Goal: Information Seeking & Learning: Learn about a topic

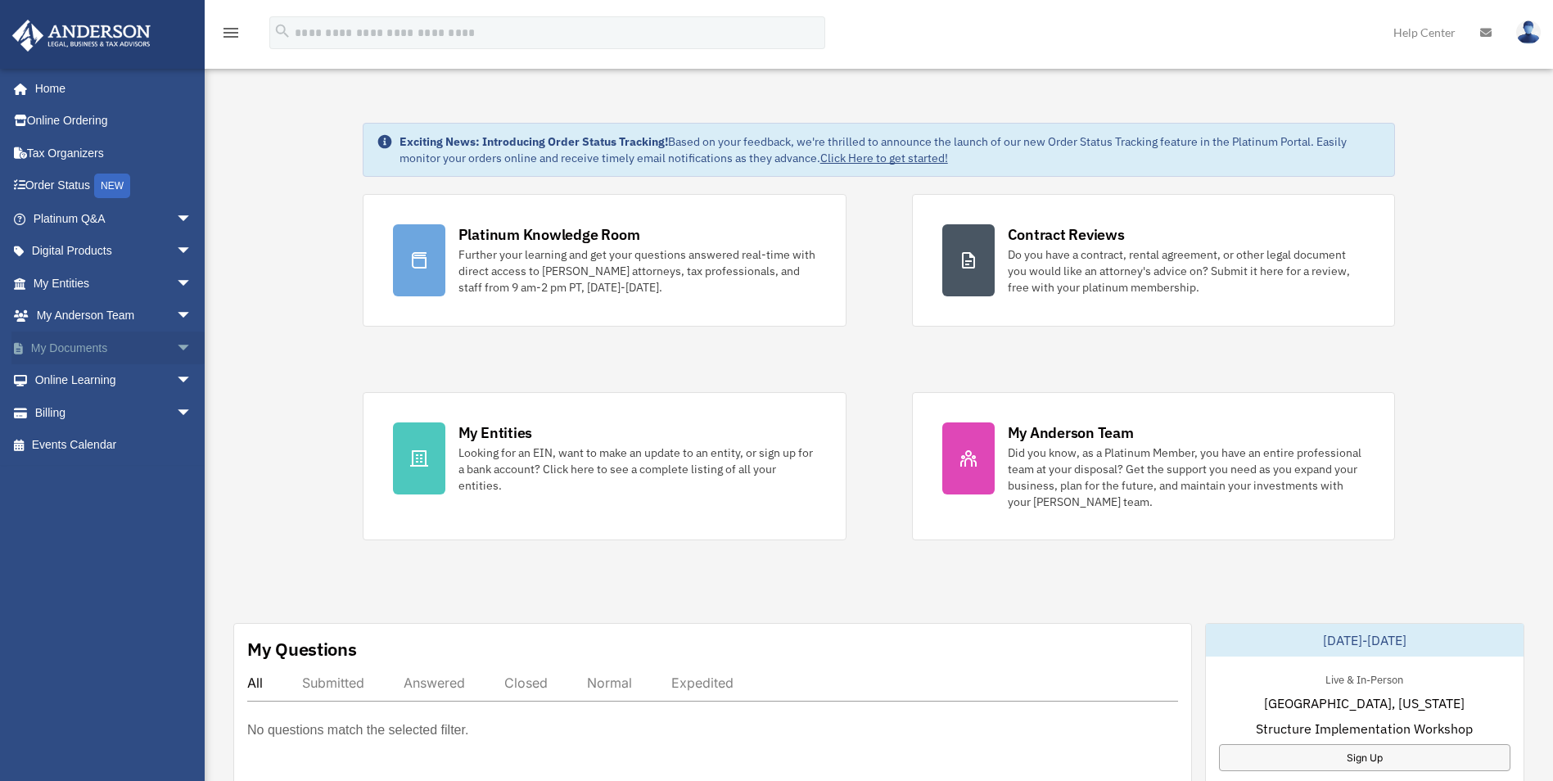
click at [176, 345] on span "arrow_drop_down" at bounding box center [192, 349] width 33 height 34
click at [75, 375] on link "Box" at bounding box center [120, 380] width 194 height 33
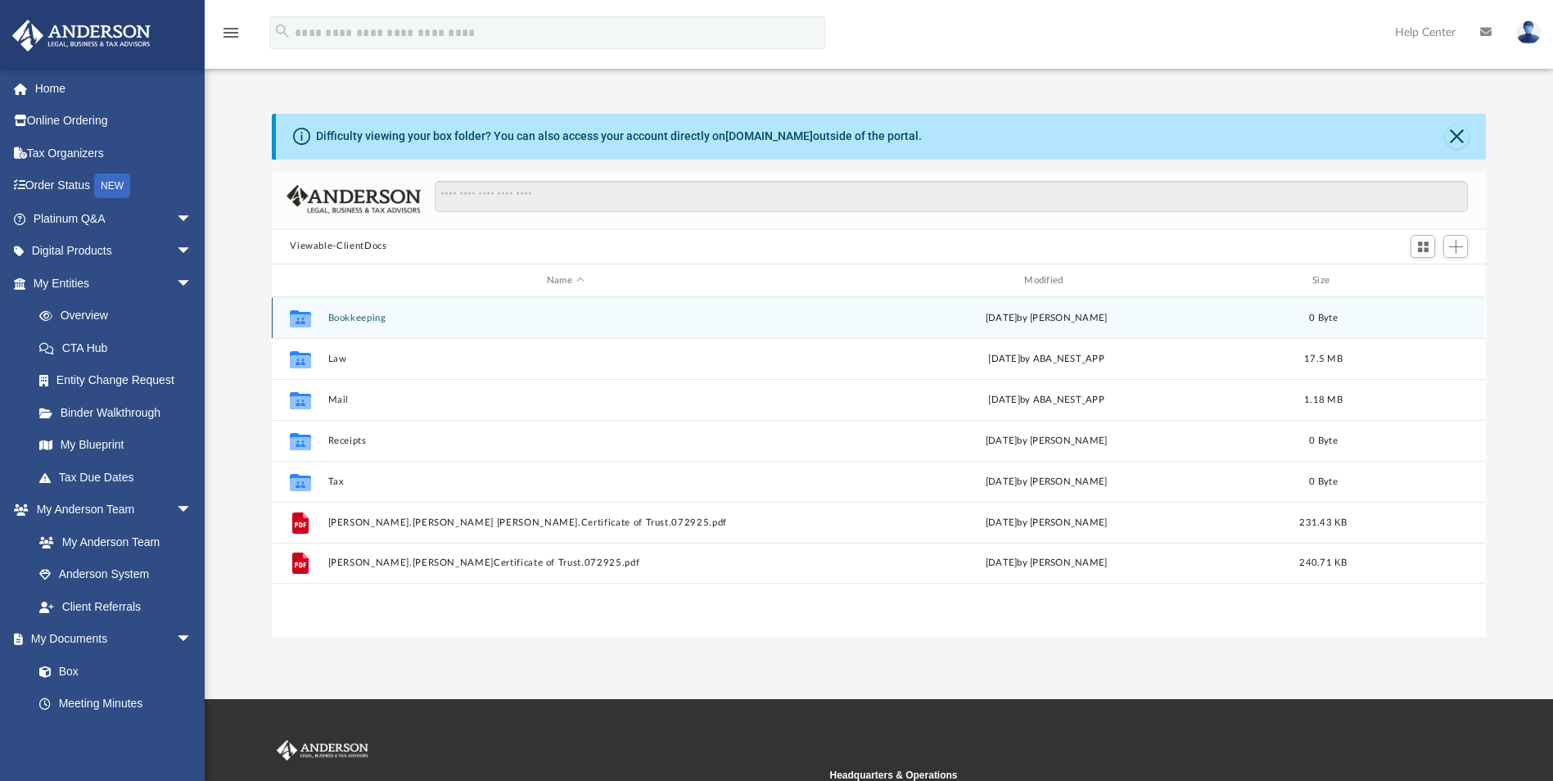
scroll to position [360, 1202]
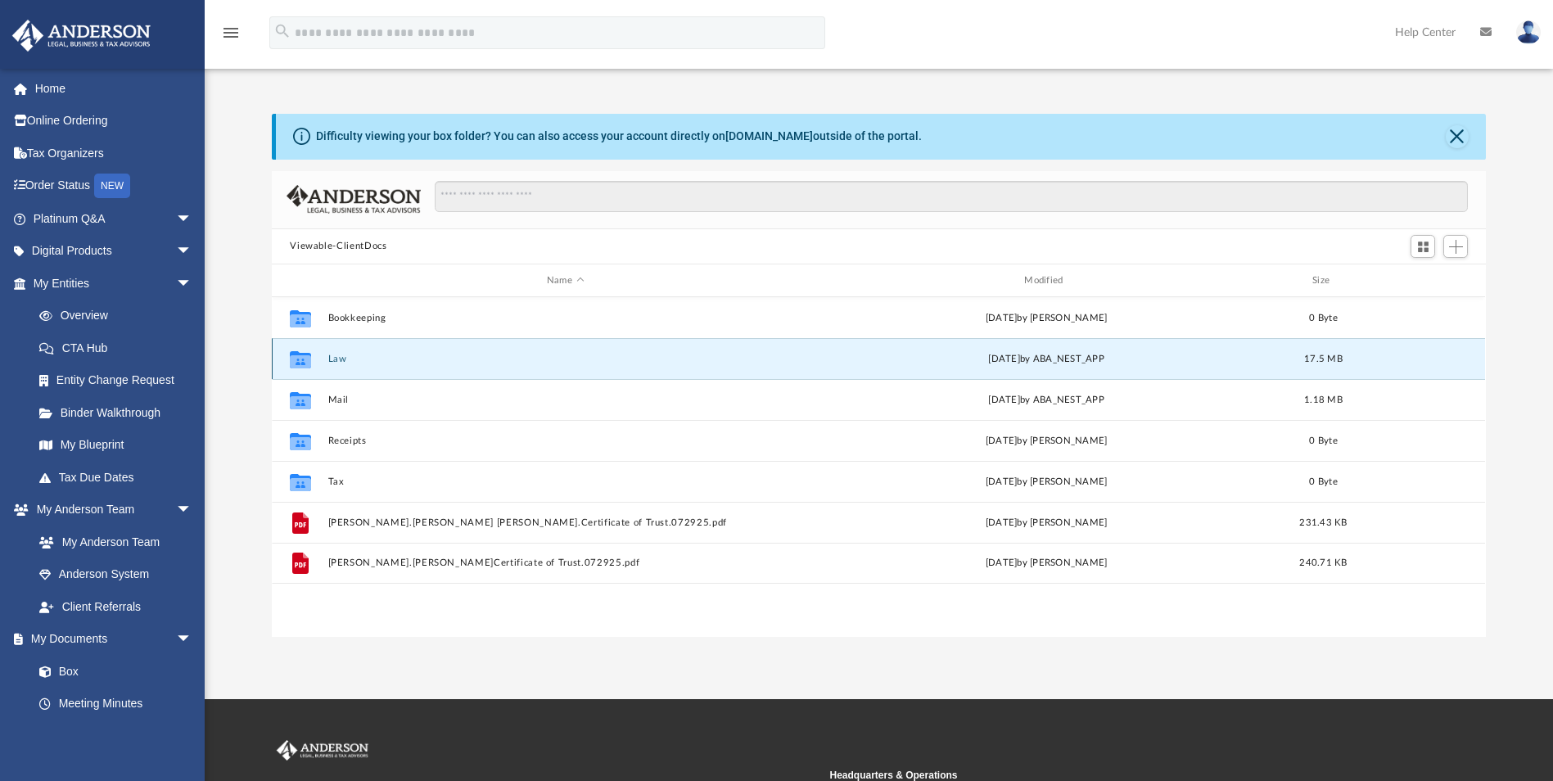
click at [349, 359] on button "Law" at bounding box center [565, 359] width 474 height 11
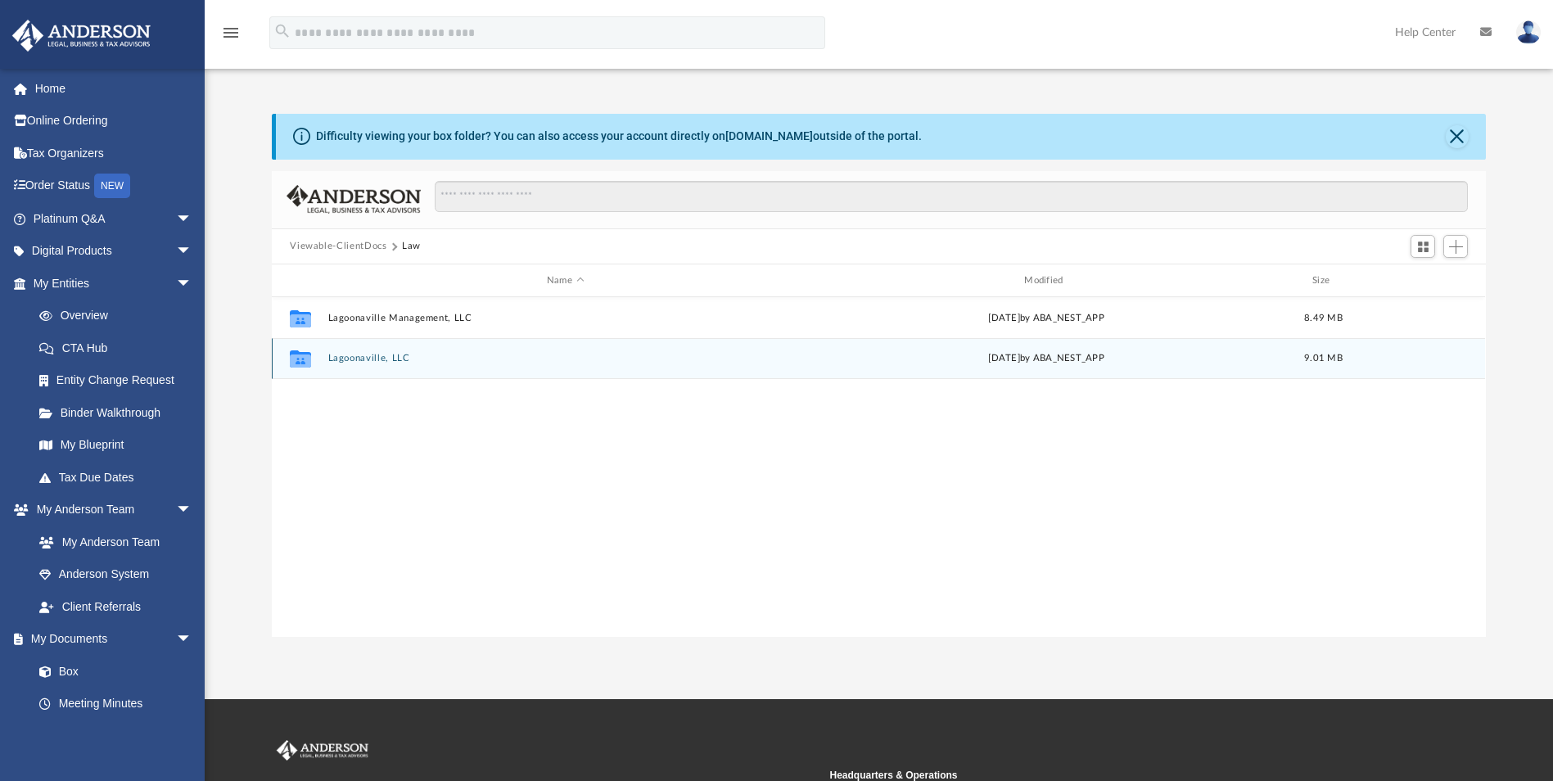
click at [376, 361] on button "Lagoonaville, LLC" at bounding box center [565, 359] width 474 height 11
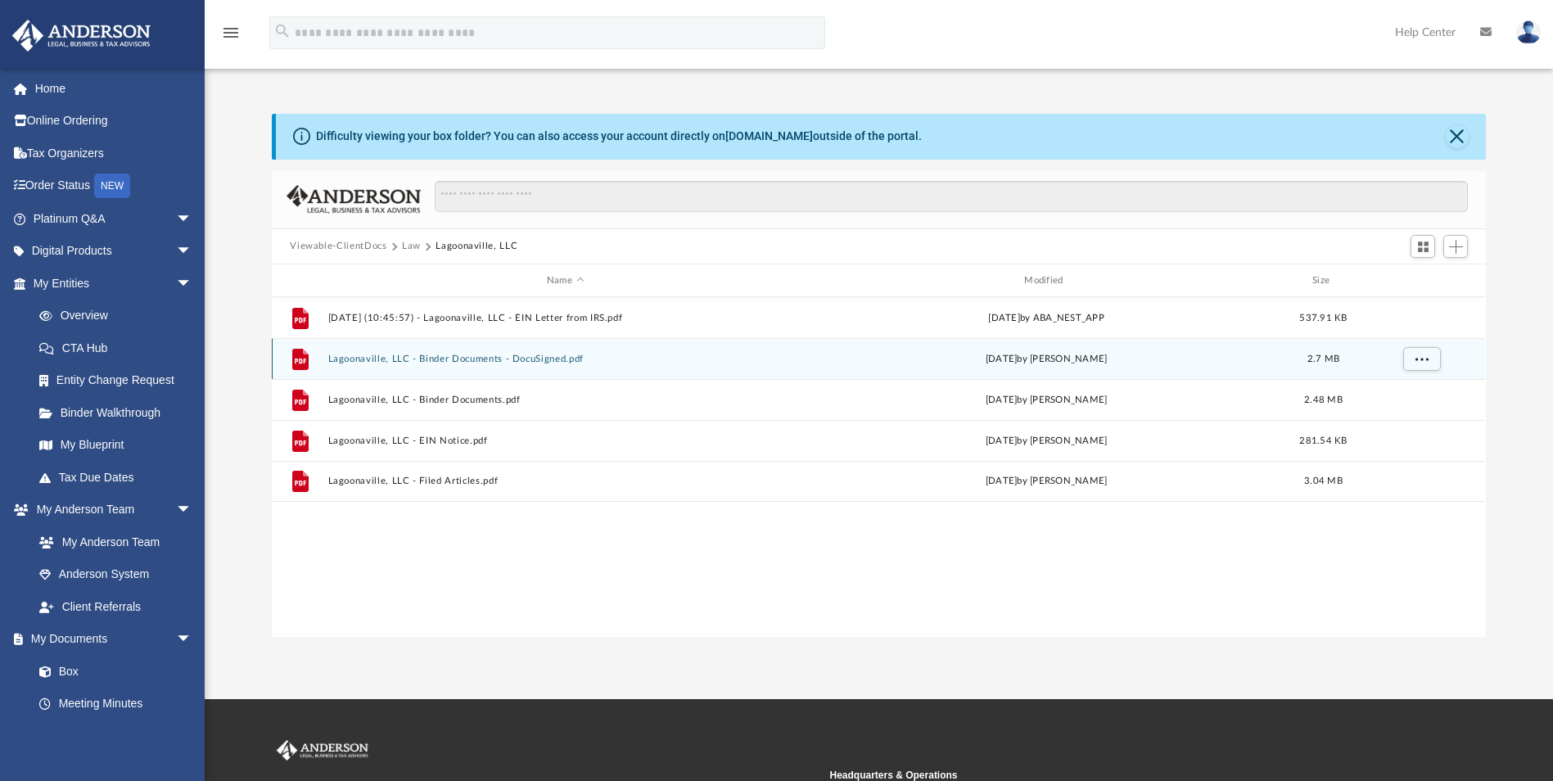
click at [518, 359] on button "Lagoonaville, LLC - Binder Documents - DocuSigned.pdf" at bounding box center [565, 359] width 474 height 11
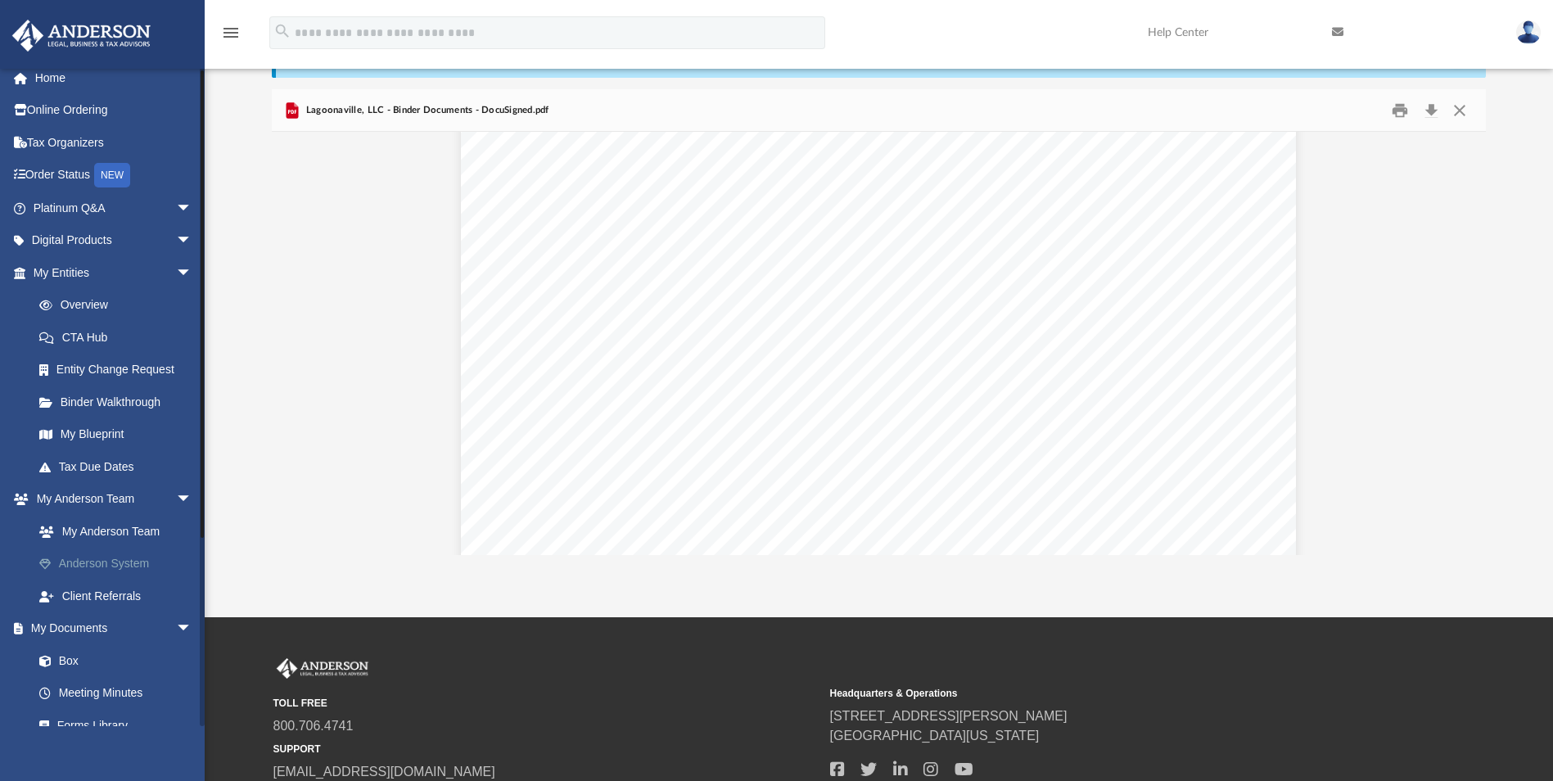
scroll to position [0, 0]
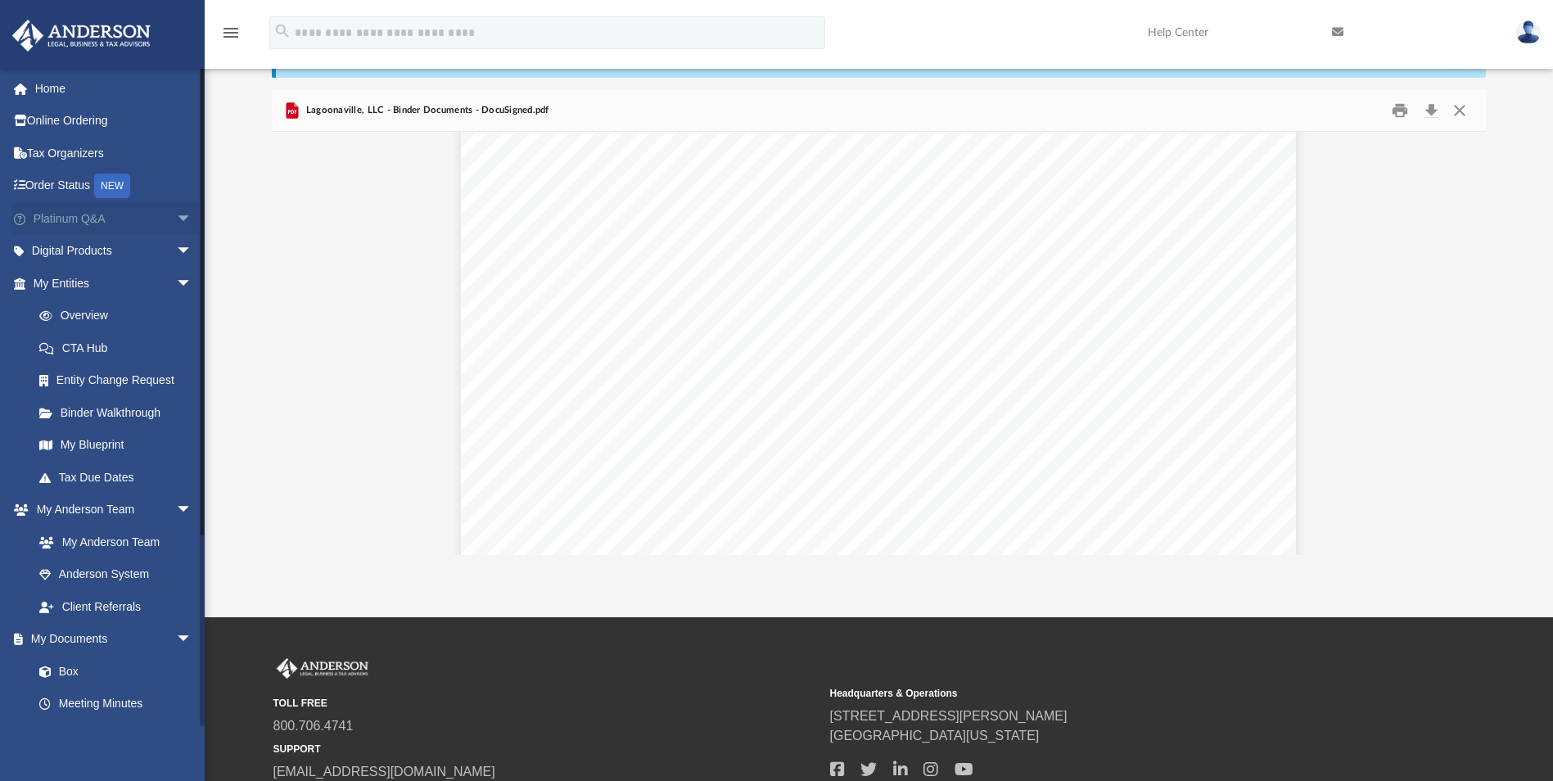
click at [176, 222] on span "arrow_drop_down" at bounding box center [192, 219] width 33 height 34
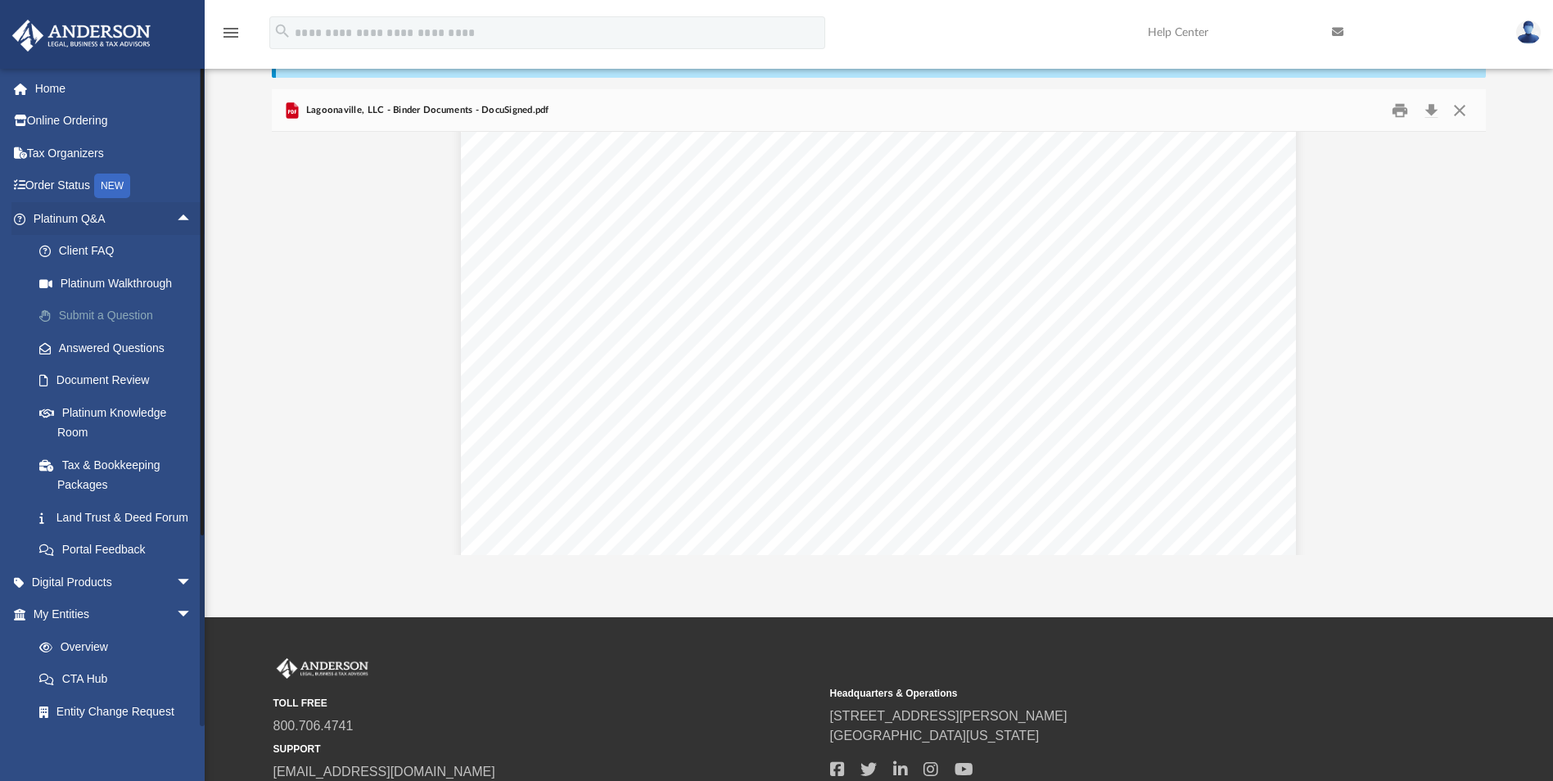
click at [120, 313] on link "Submit a Question" at bounding box center [120, 316] width 194 height 33
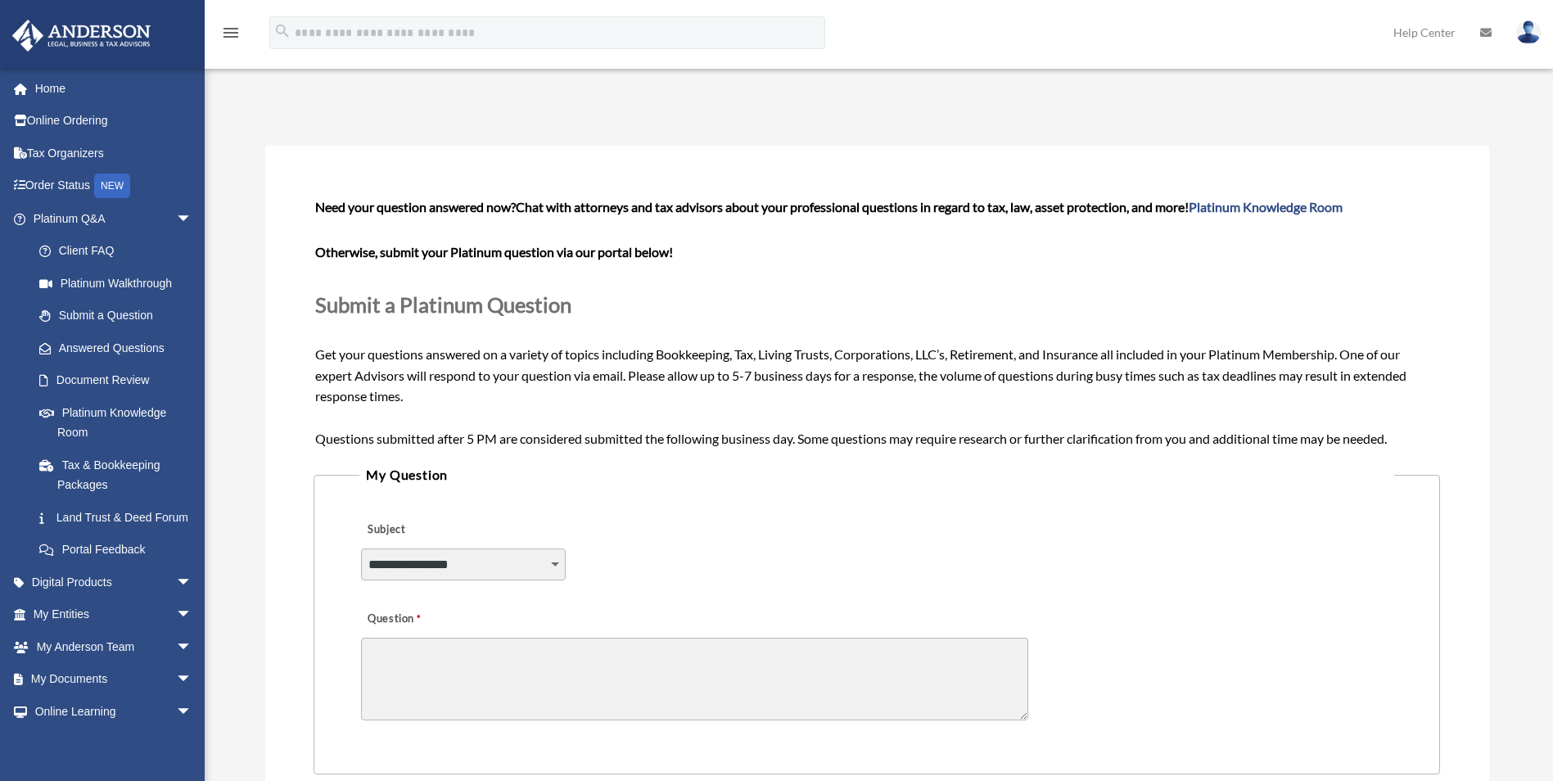
scroll to position [164, 0]
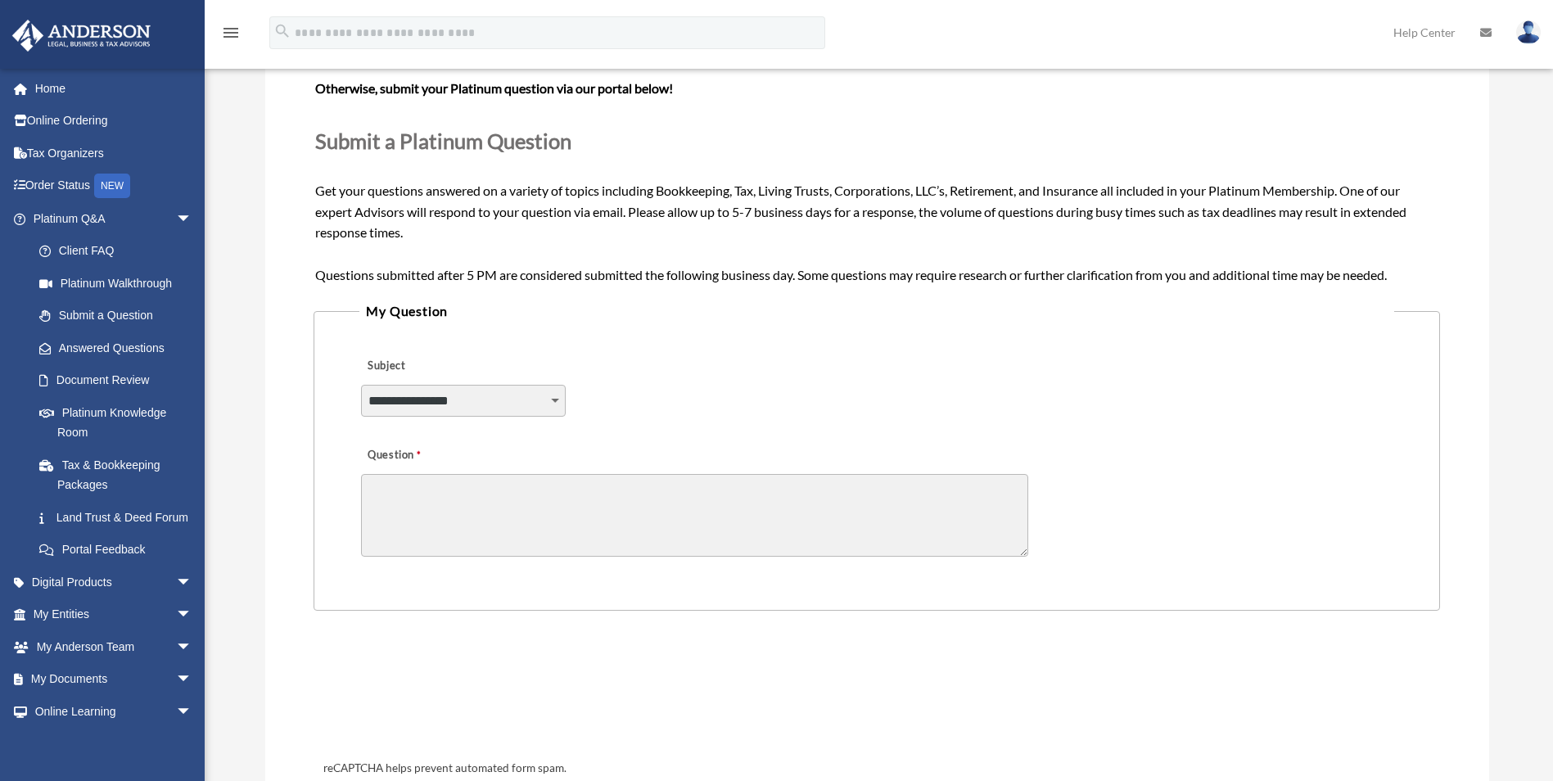
click at [554, 398] on select "**********" at bounding box center [463, 400] width 205 height 31
select select "******"
click at [361, 385] on select "**********" at bounding box center [463, 400] width 205 height 31
click at [443, 504] on textarea "Question" at bounding box center [694, 515] width 667 height 83
click at [107, 413] on link "Platinum Knowledge Room" at bounding box center [120, 422] width 194 height 52
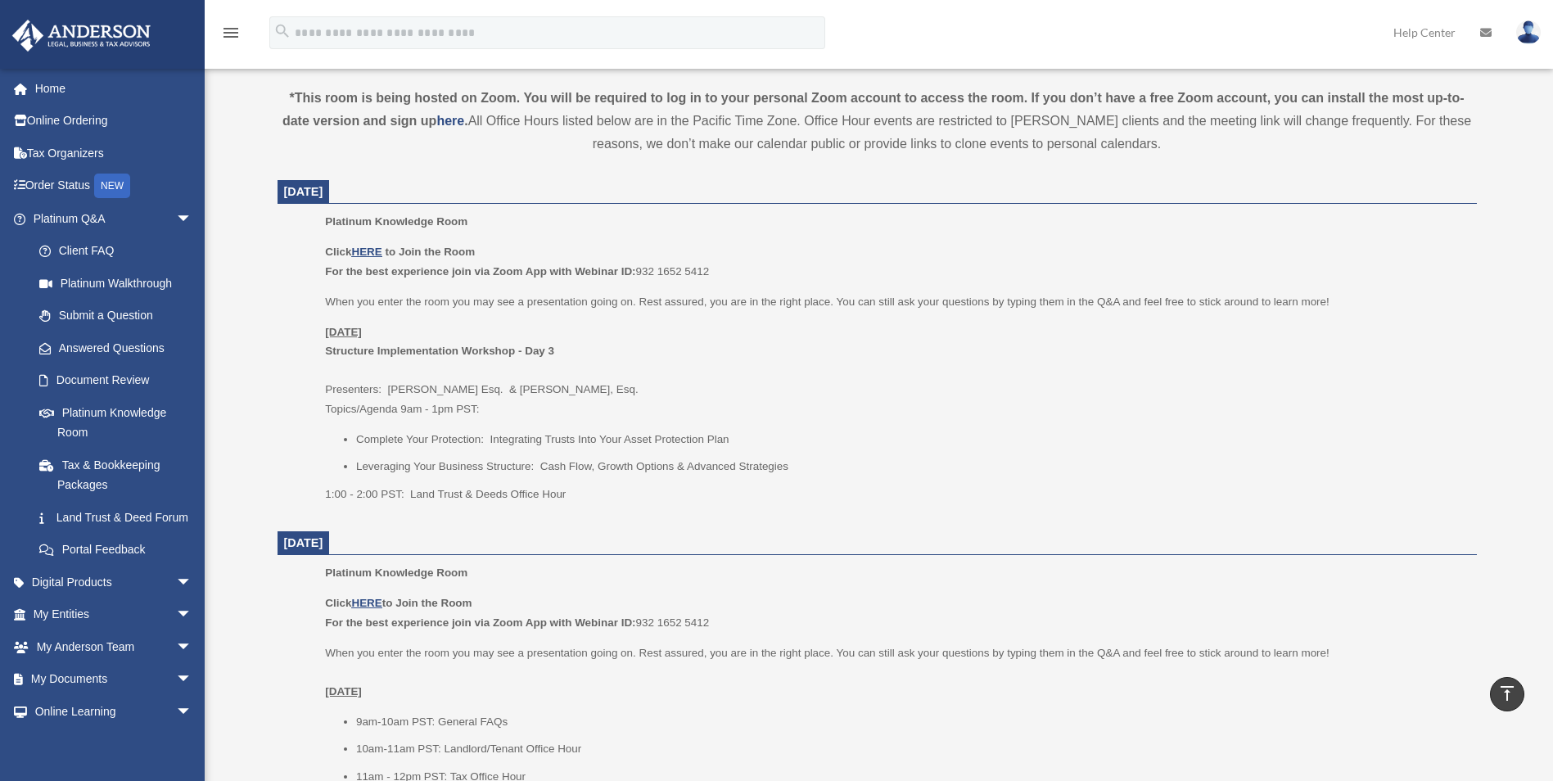
scroll to position [573, 0]
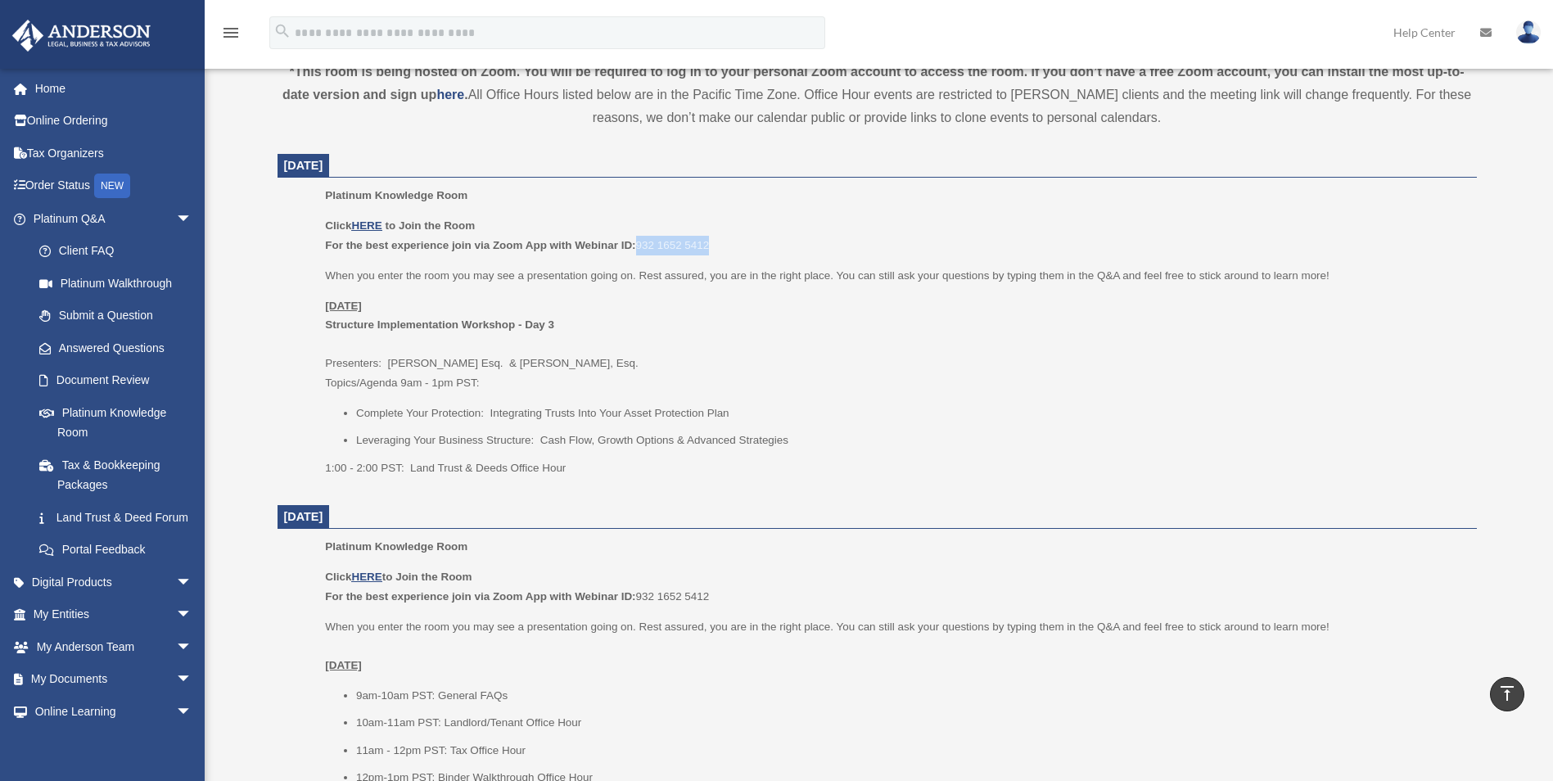
drag, startPoint x: 638, startPoint y: 245, endPoint x: 727, endPoint y: 245, distance: 89.3
click at [727, 245] on p "Click HERE to Join the Room For the best experience join via Zoom App with Webi…" at bounding box center [895, 235] width 1140 height 38
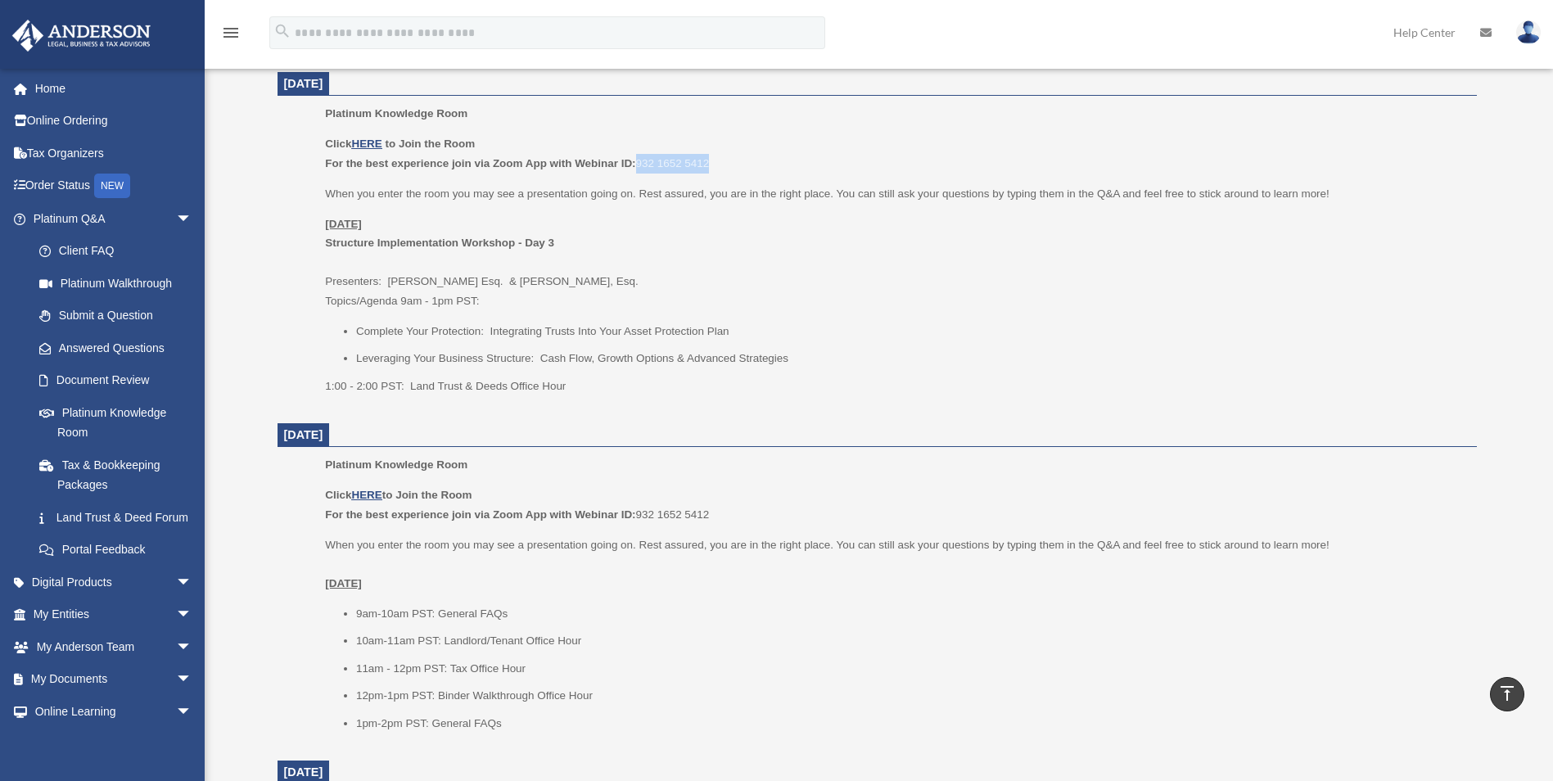
copy p "932 1652 5412"
click at [373, 142] on u "HERE" at bounding box center [366, 144] width 30 height 12
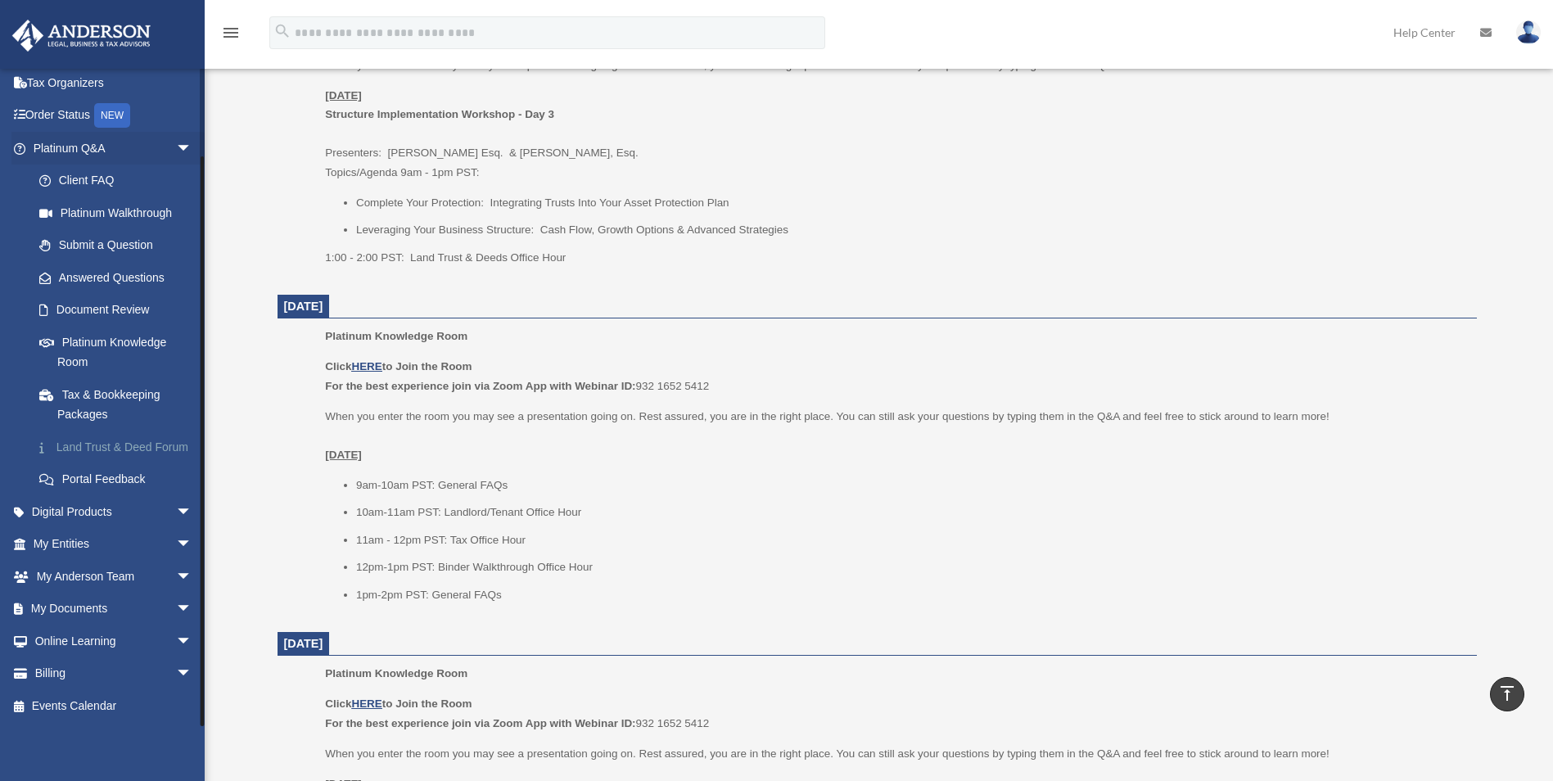
scroll to position [1065, 0]
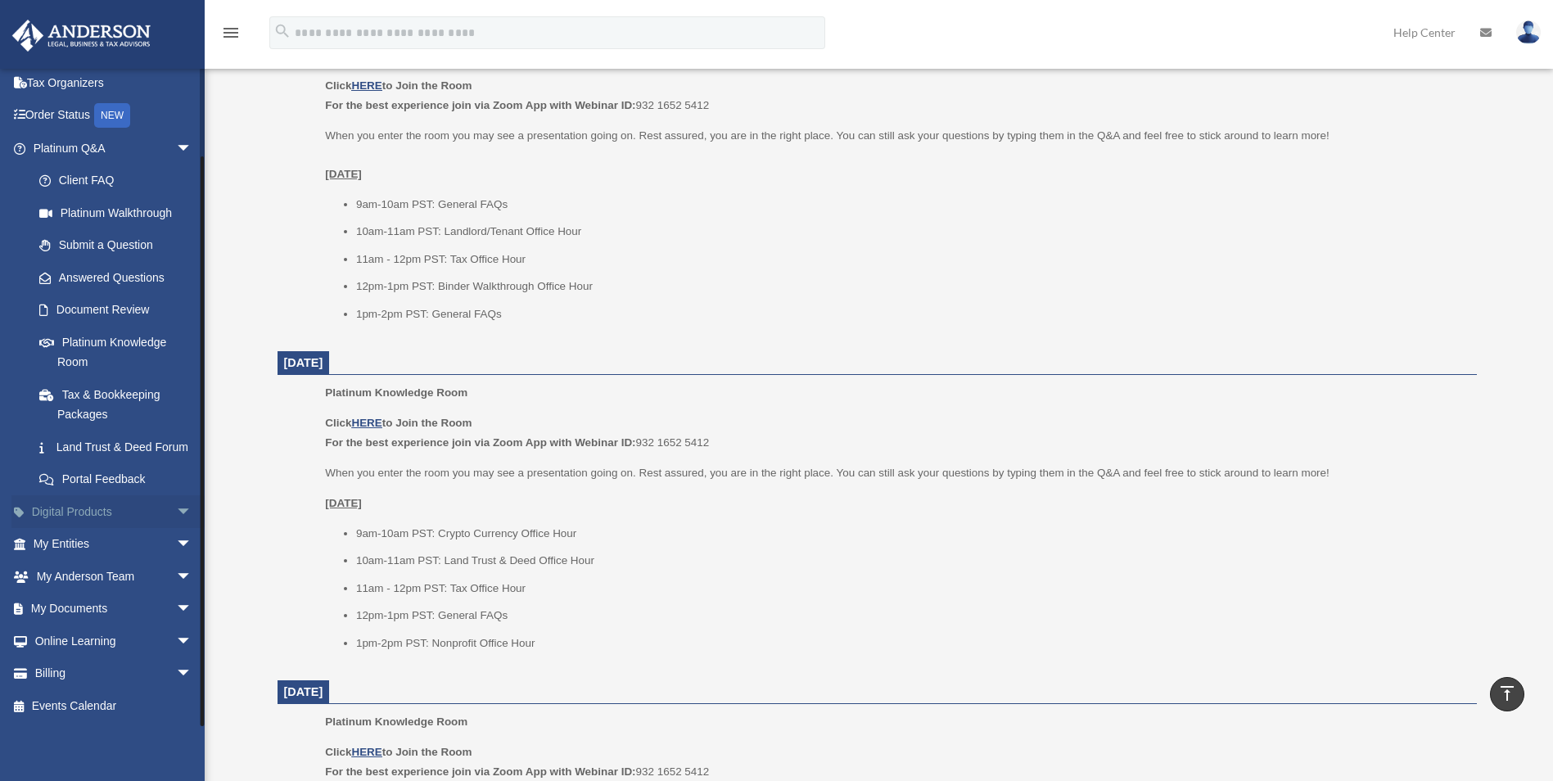
click at [117, 513] on link "Digital Products arrow_drop_down" at bounding box center [114, 511] width 206 height 33
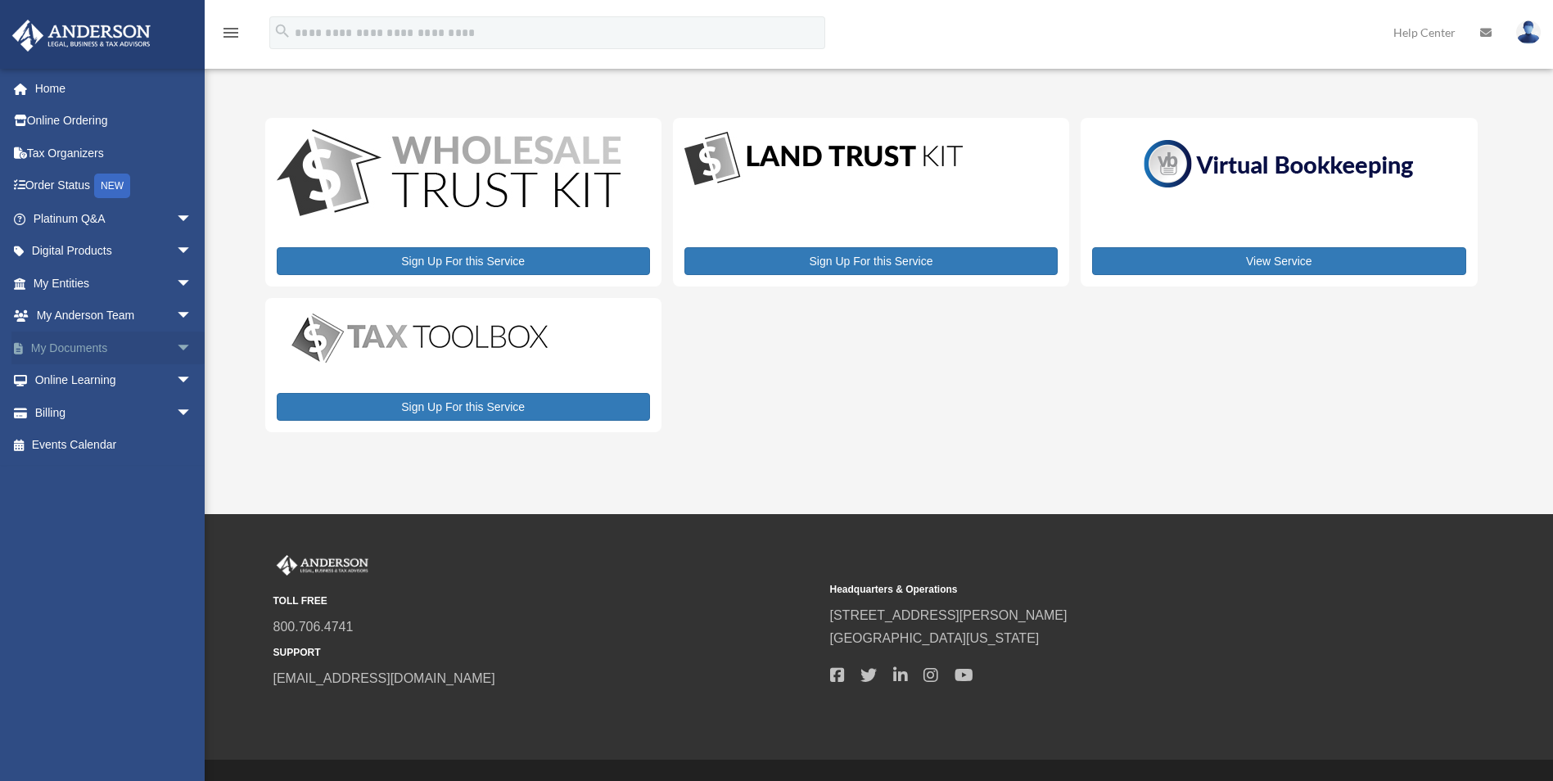
click at [105, 347] on link "My Documents arrow_drop_down" at bounding box center [114, 348] width 206 height 33
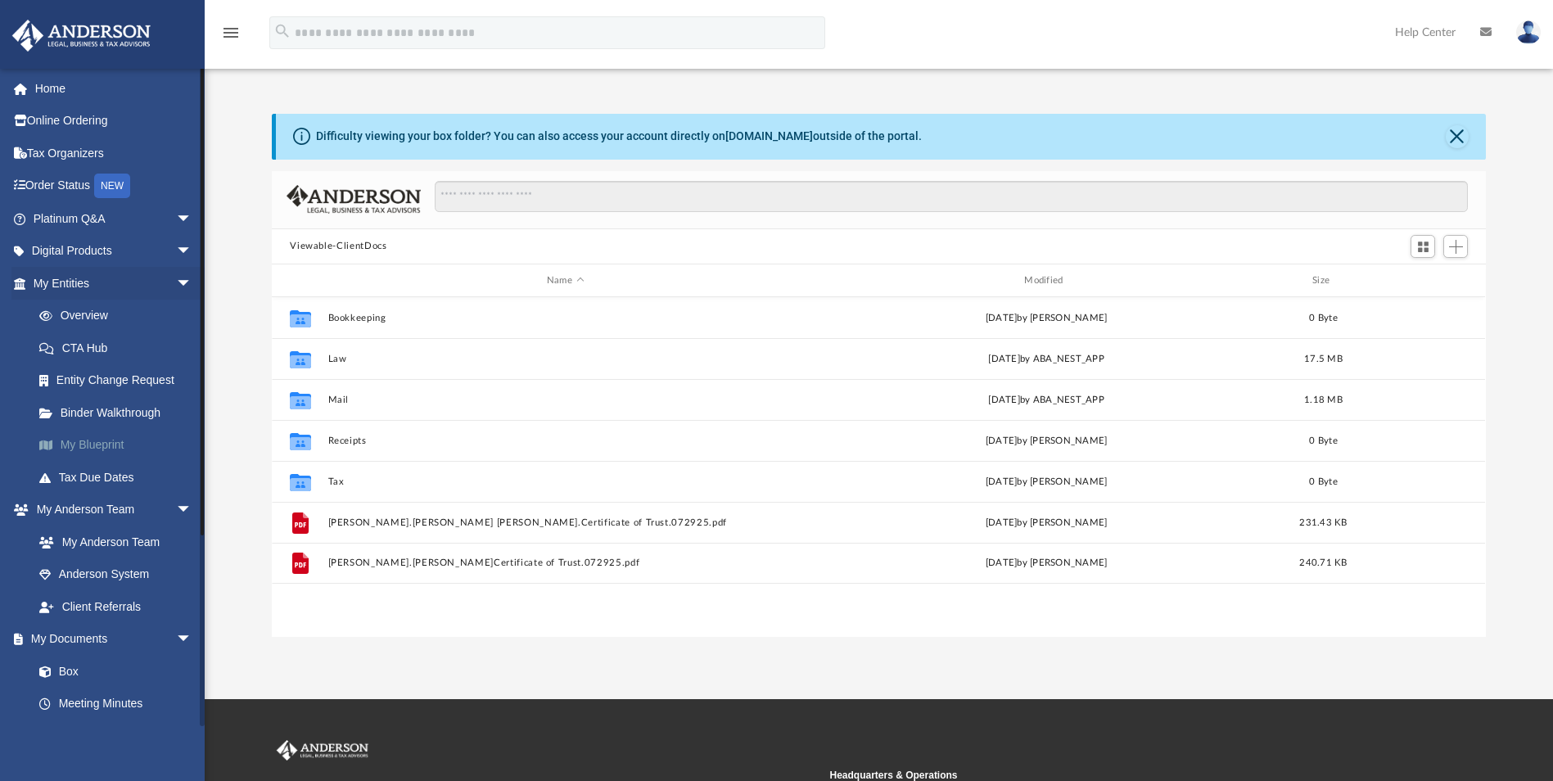
scroll to position [360, 1202]
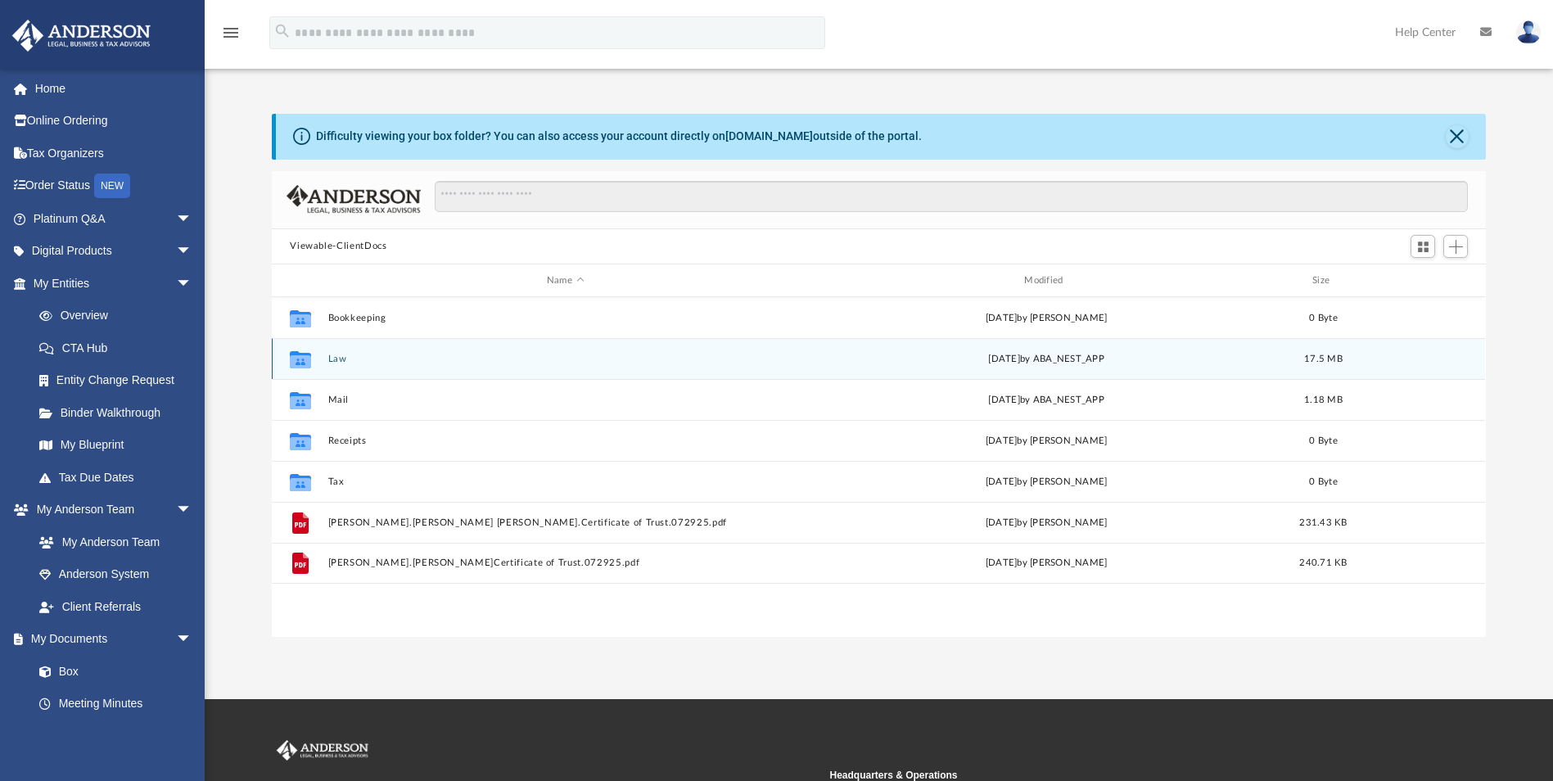
click at [349, 362] on button "Law" at bounding box center [565, 359] width 474 height 11
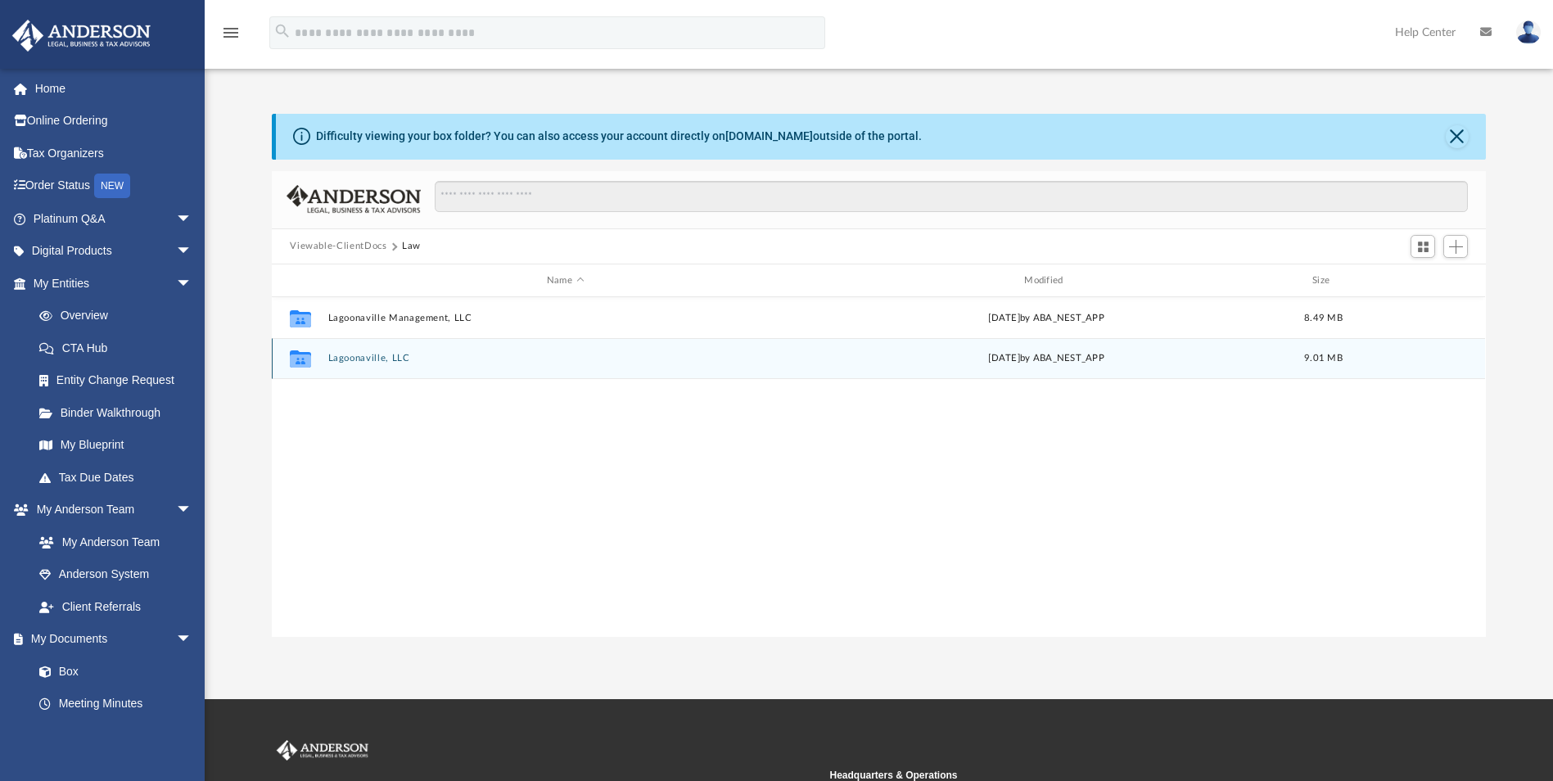
click at [396, 361] on button "Lagoonaville, LLC" at bounding box center [565, 359] width 474 height 11
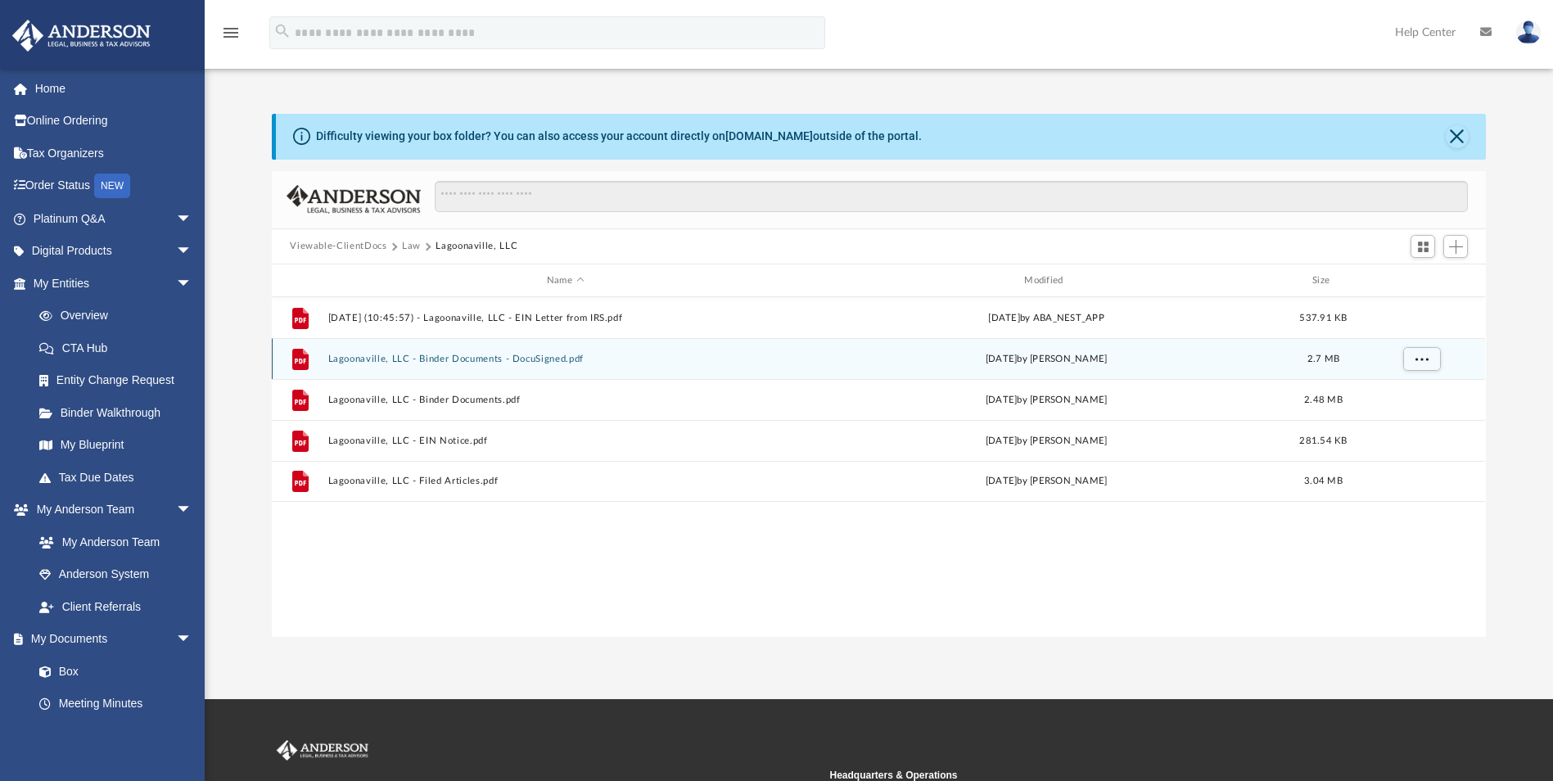
click at [490, 358] on button "Lagoonaville, LLC - Binder Documents - DocuSigned.pdf" at bounding box center [565, 359] width 474 height 11
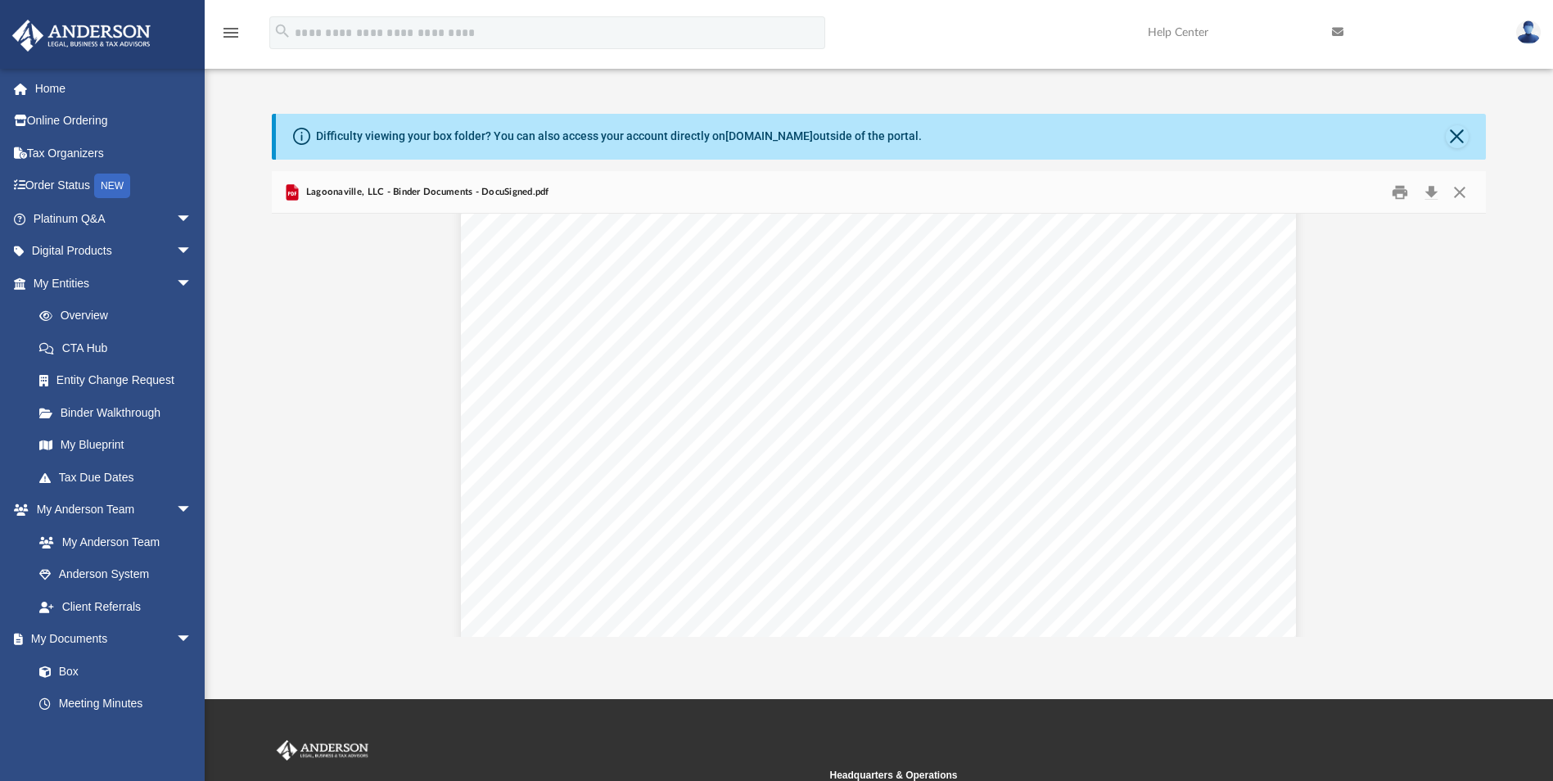
scroll to position [4504, 0]
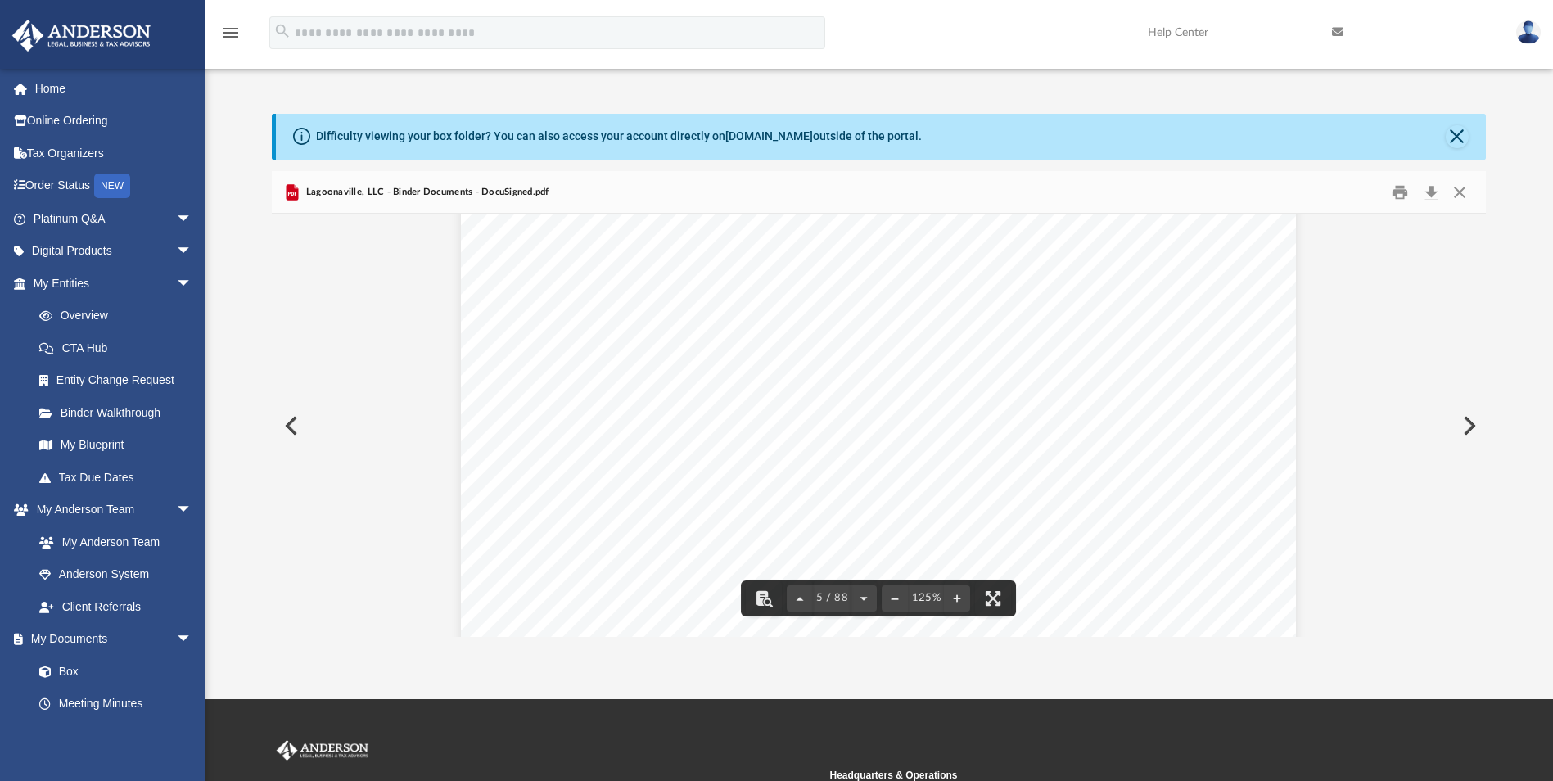
drag, startPoint x: 591, startPoint y: 254, endPoint x: 621, endPoint y: 253, distance: 29.5
click at [621, 253] on div "Docusign Envelope ID: E170E076-BC69-4E1E-83DB-E6E840A23170" at bounding box center [878, 684] width 835 height 1081
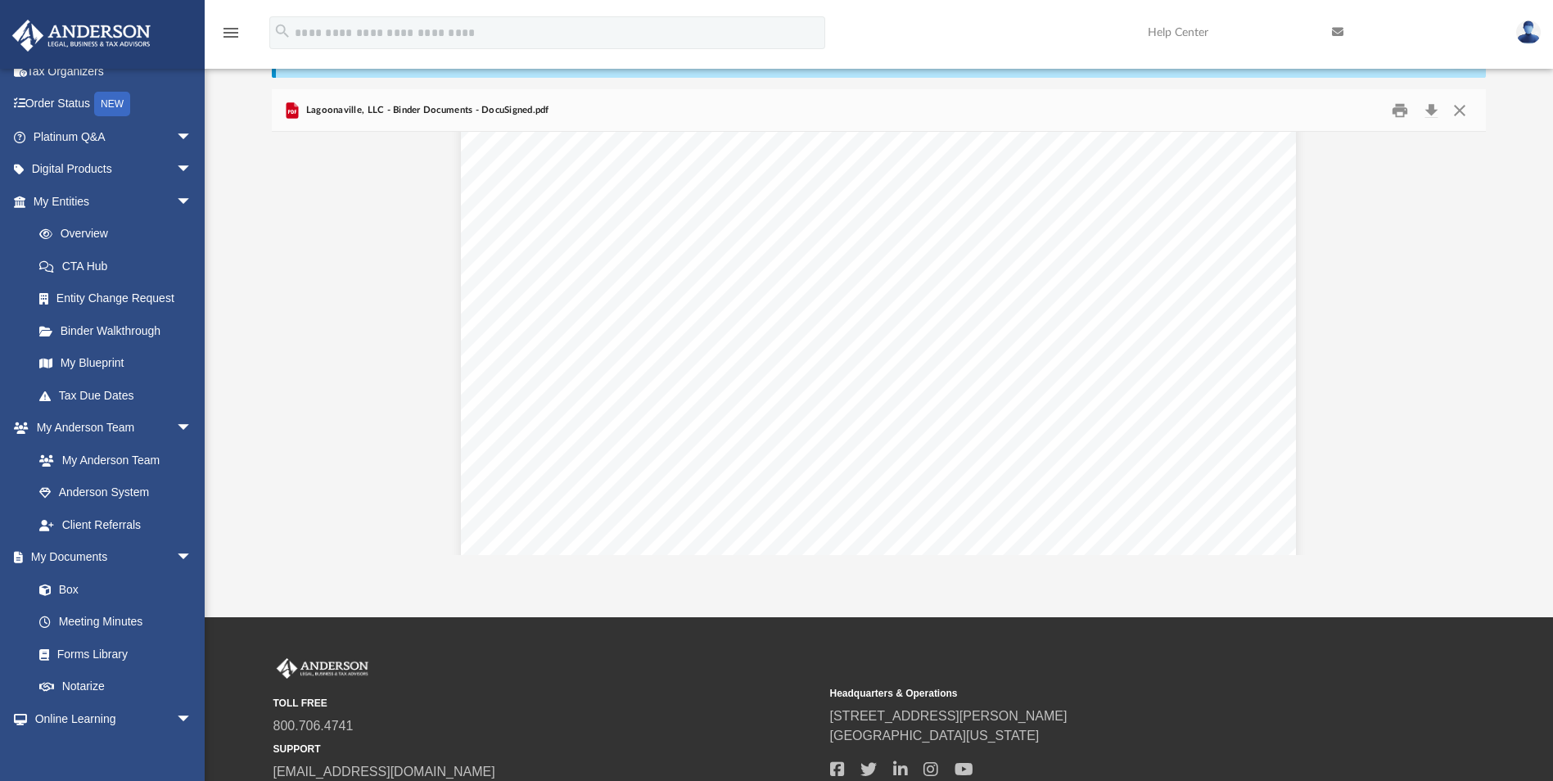
scroll to position [3767, 0]
